Goal: Navigation & Orientation: Find specific page/section

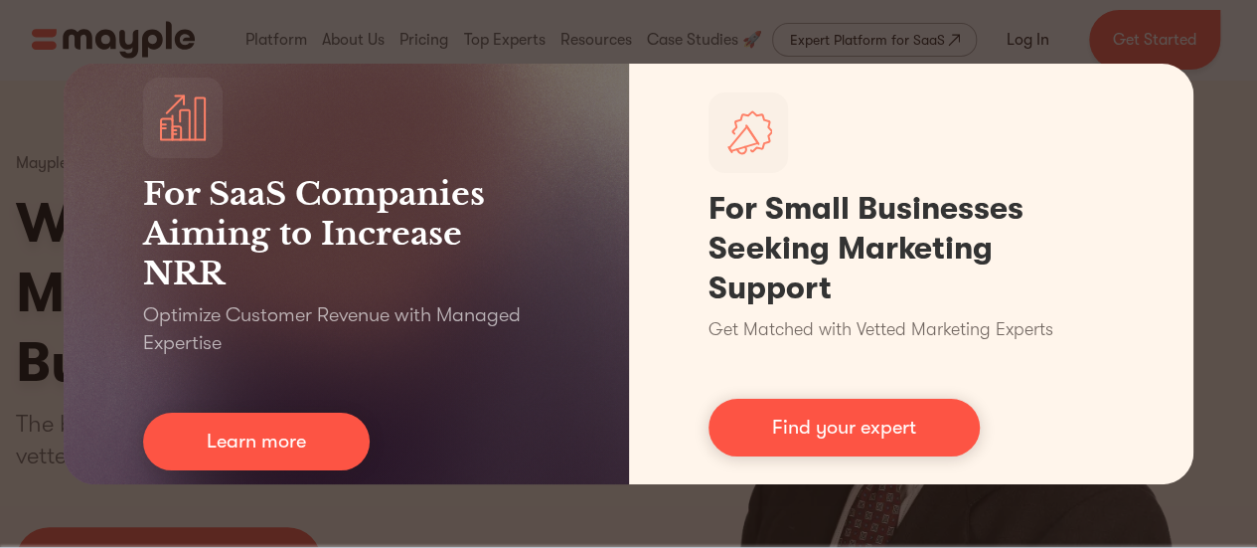
click at [942, 35] on div "For SaaS Companies Aiming to Increase NRR Optimize Customer Revenue with Manage…" at bounding box center [628, 274] width 1257 height 548
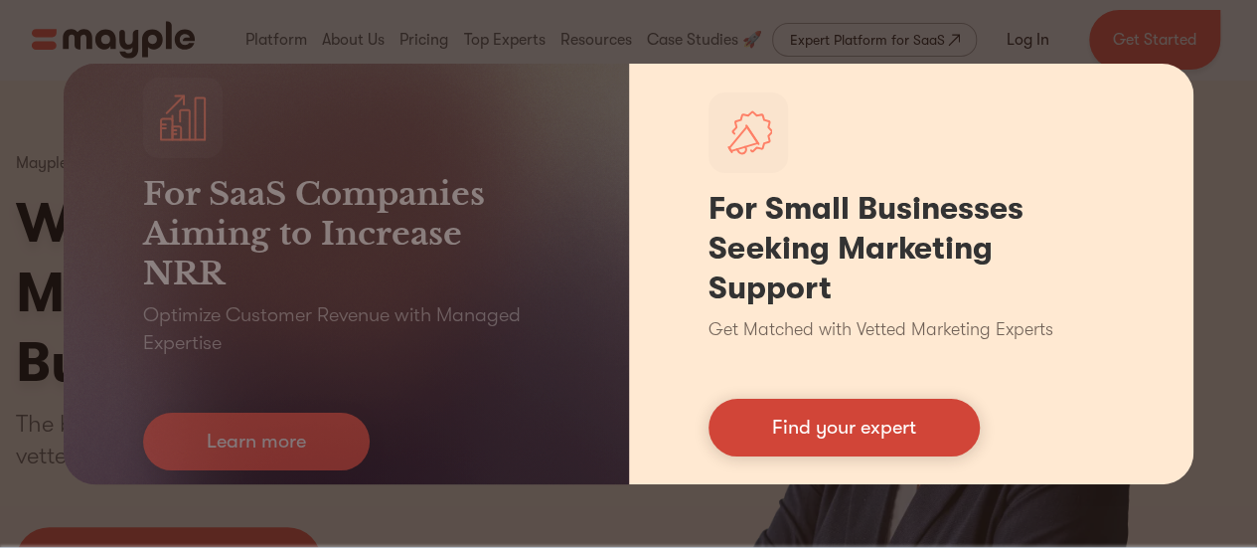
click at [869, 426] on link "Find your expert" at bounding box center [844, 428] width 271 height 58
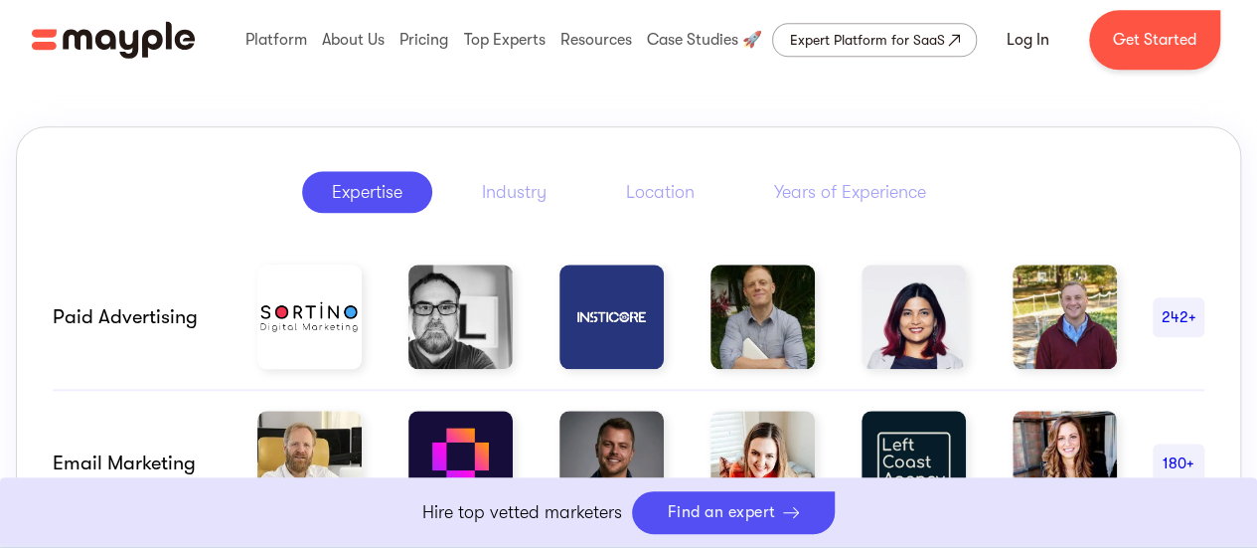
scroll to position [1159, 0]
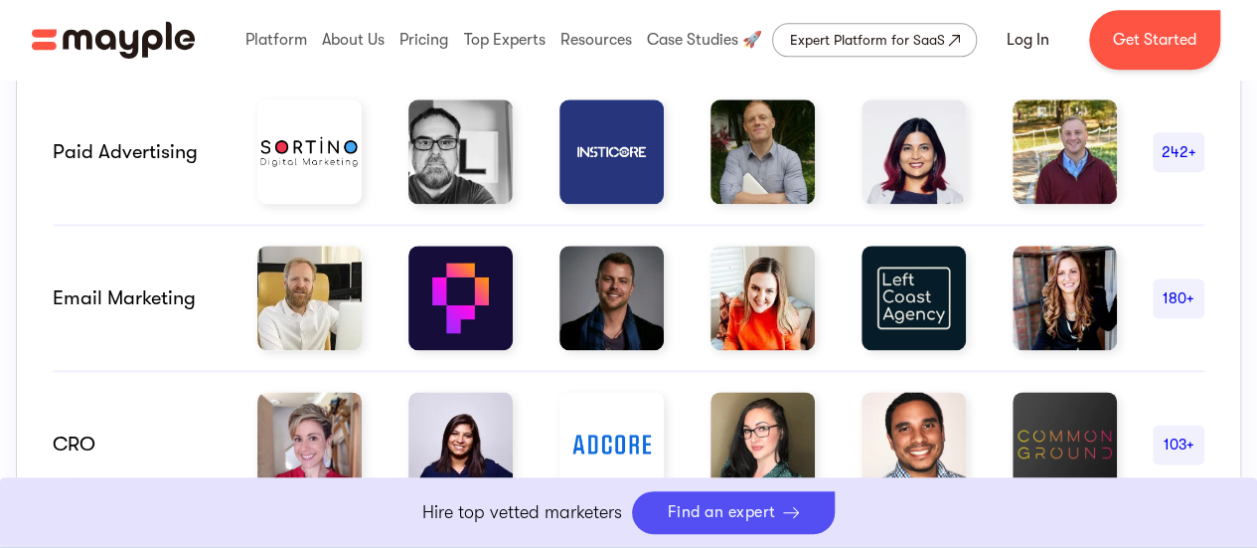
click at [318, 308] on img at bounding box center [309, 298] width 104 height 104
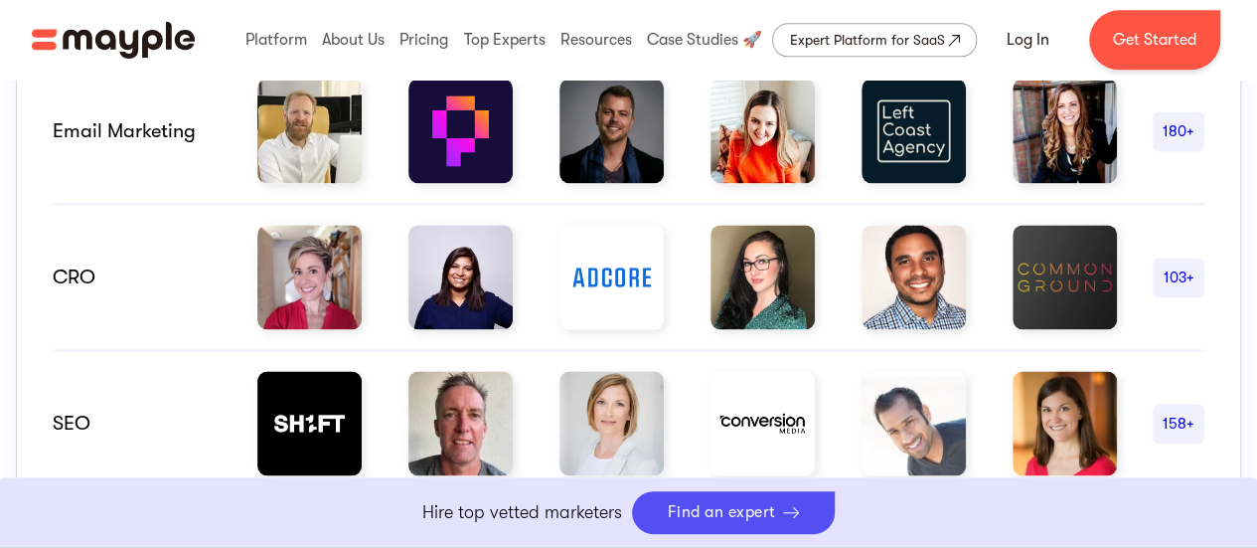
scroll to position [994, 0]
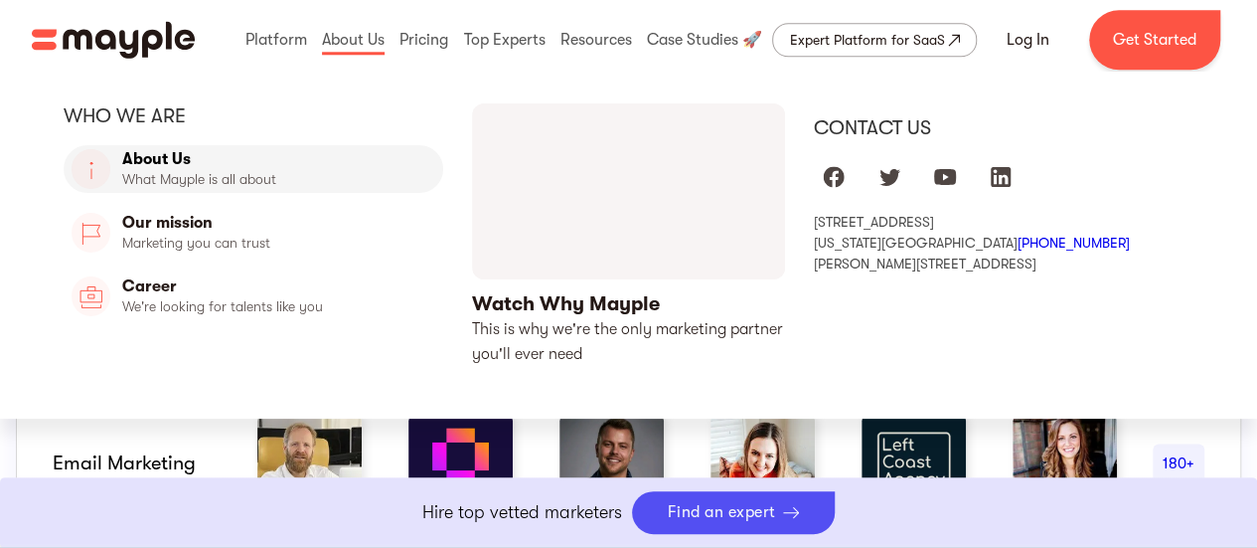
click at [217, 164] on link "About Us" at bounding box center [254, 169] width 380 height 48
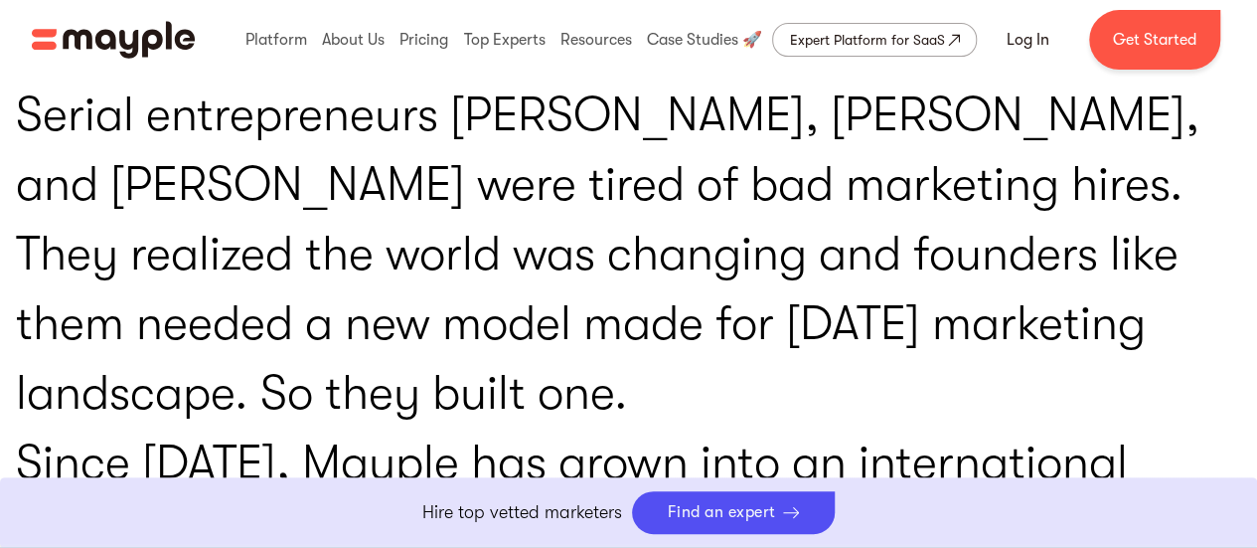
scroll to position [3976, 0]
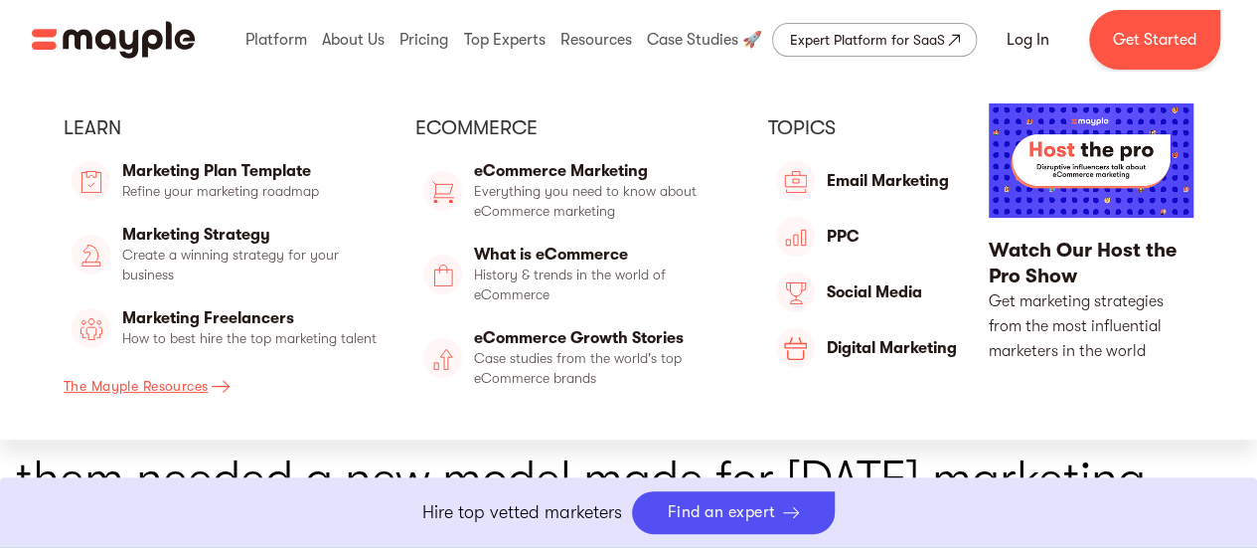
click at [199, 385] on div "The Mayple Resources" at bounding box center [136, 386] width 144 height 24
